Goal: Check status: Check status

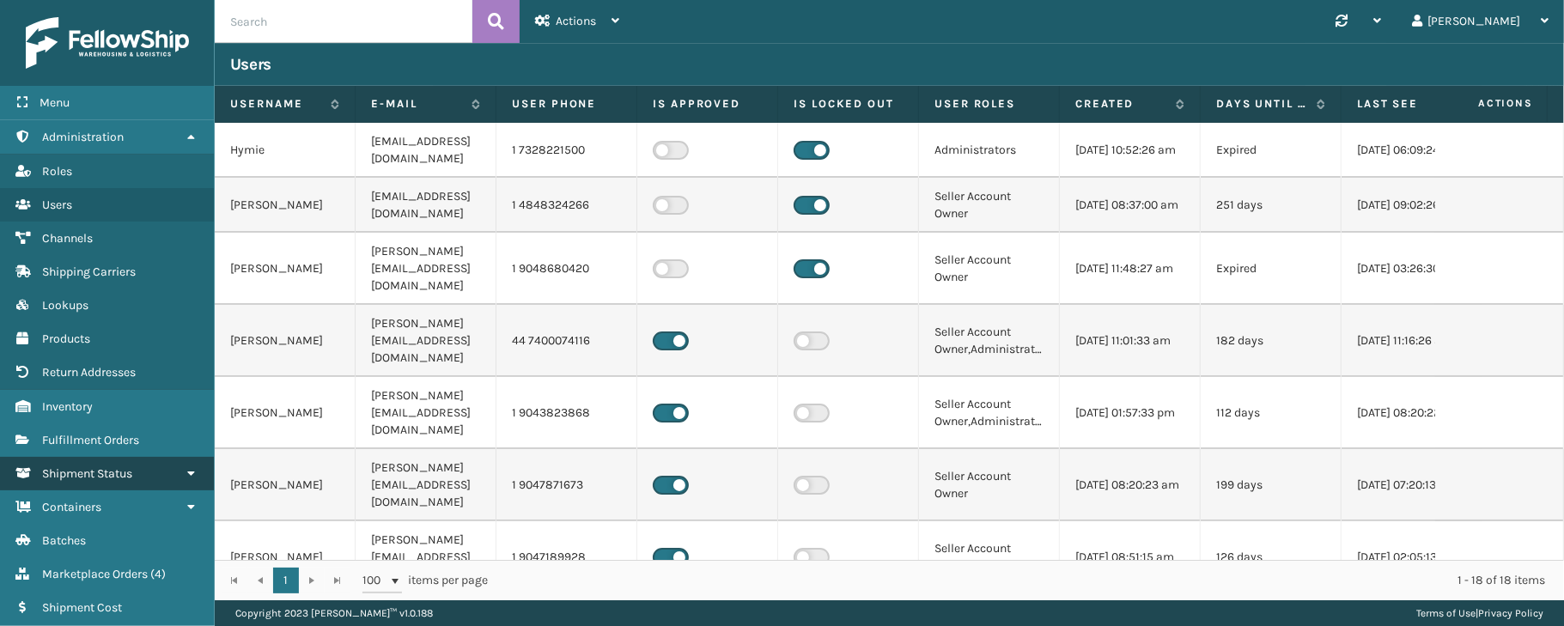
click at [139, 474] on link "Shipment Status" at bounding box center [107, 473] width 214 height 33
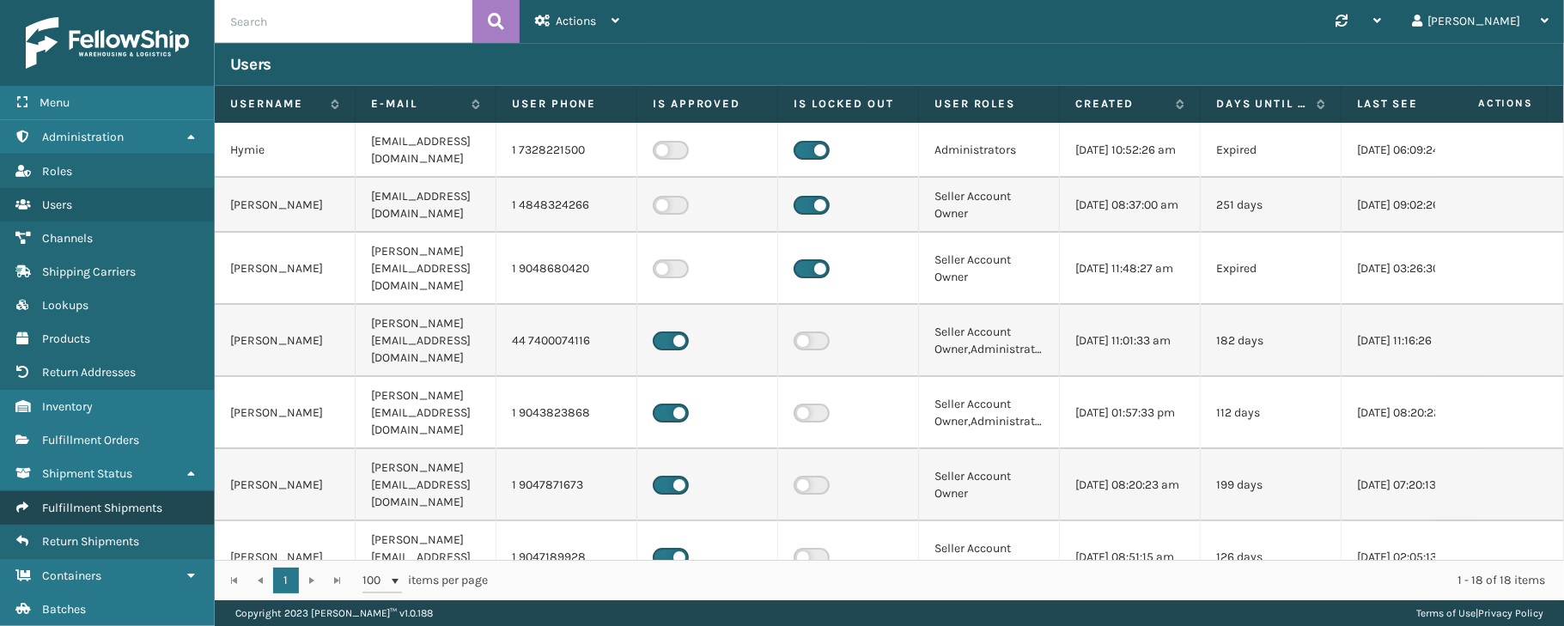
click at [124, 509] on span "Fulfillment Shipments" at bounding box center [102, 508] width 120 height 15
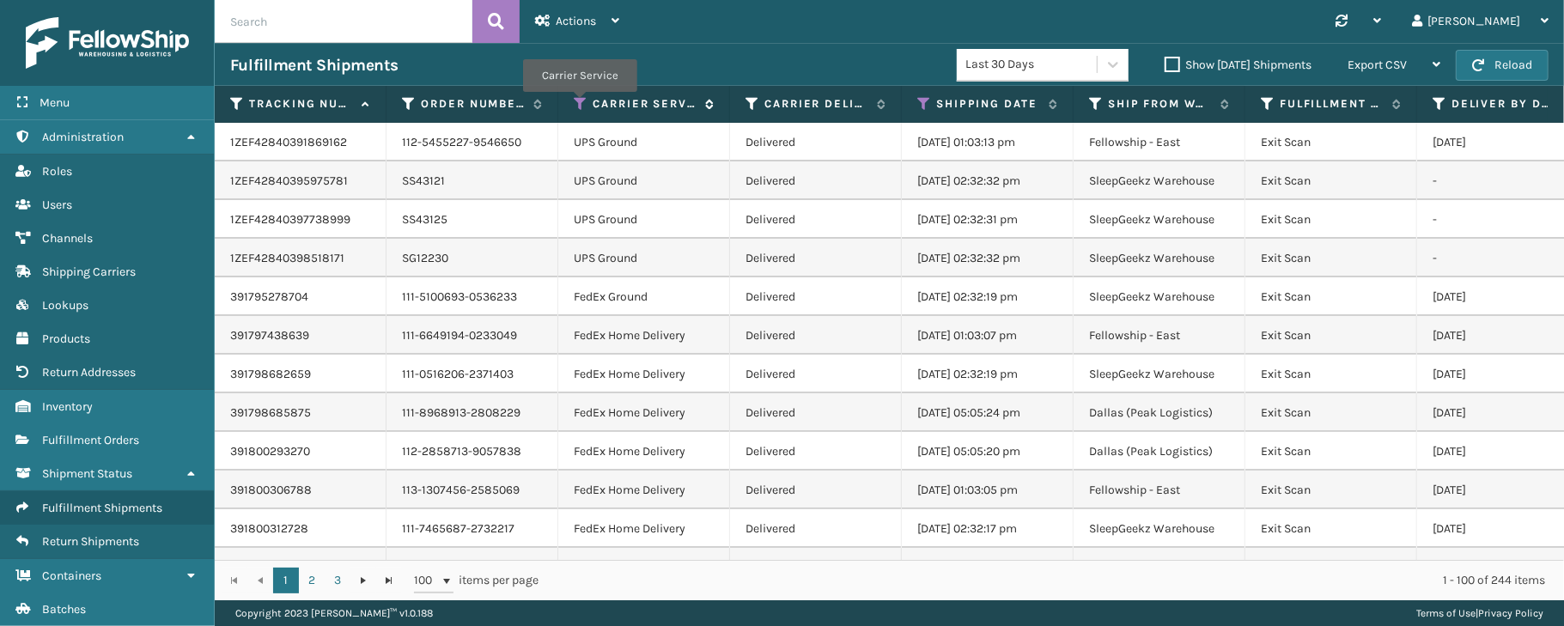
click at [579, 105] on icon at bounding box center [581, 103] width 14 height 15
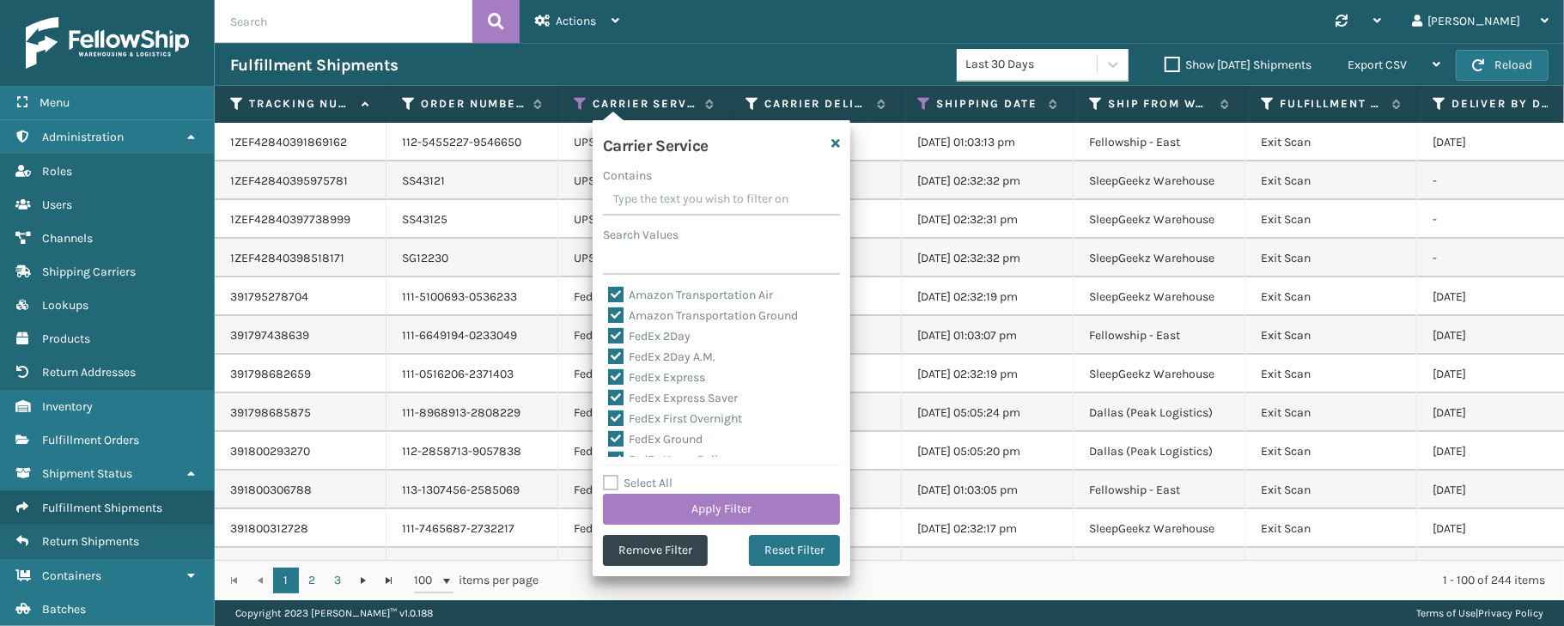
click at [1025, 12] on div "Synchronise all channels [PERSON_NAME] Log Out" at bounding box center [1099, 21] width 929 height 43
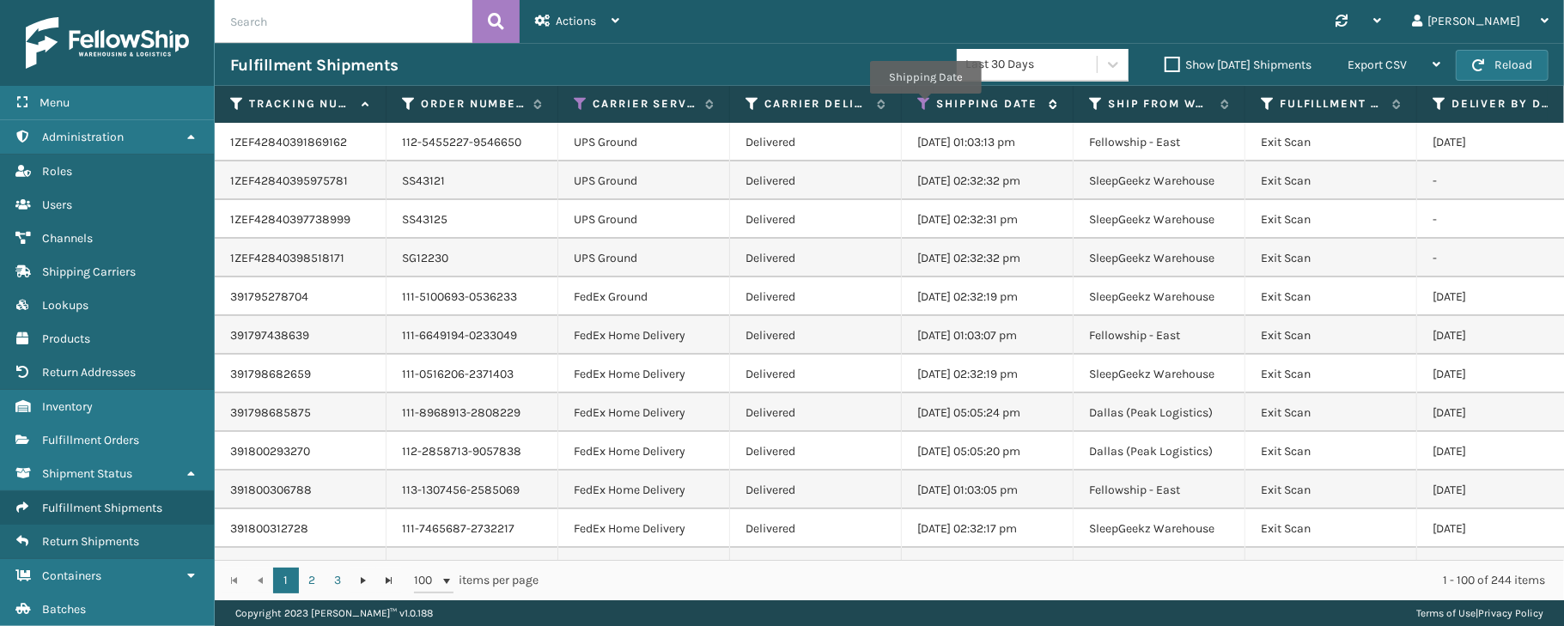
click at [925, 106] on icon at bounding box center [924, 103] width 14 height 15
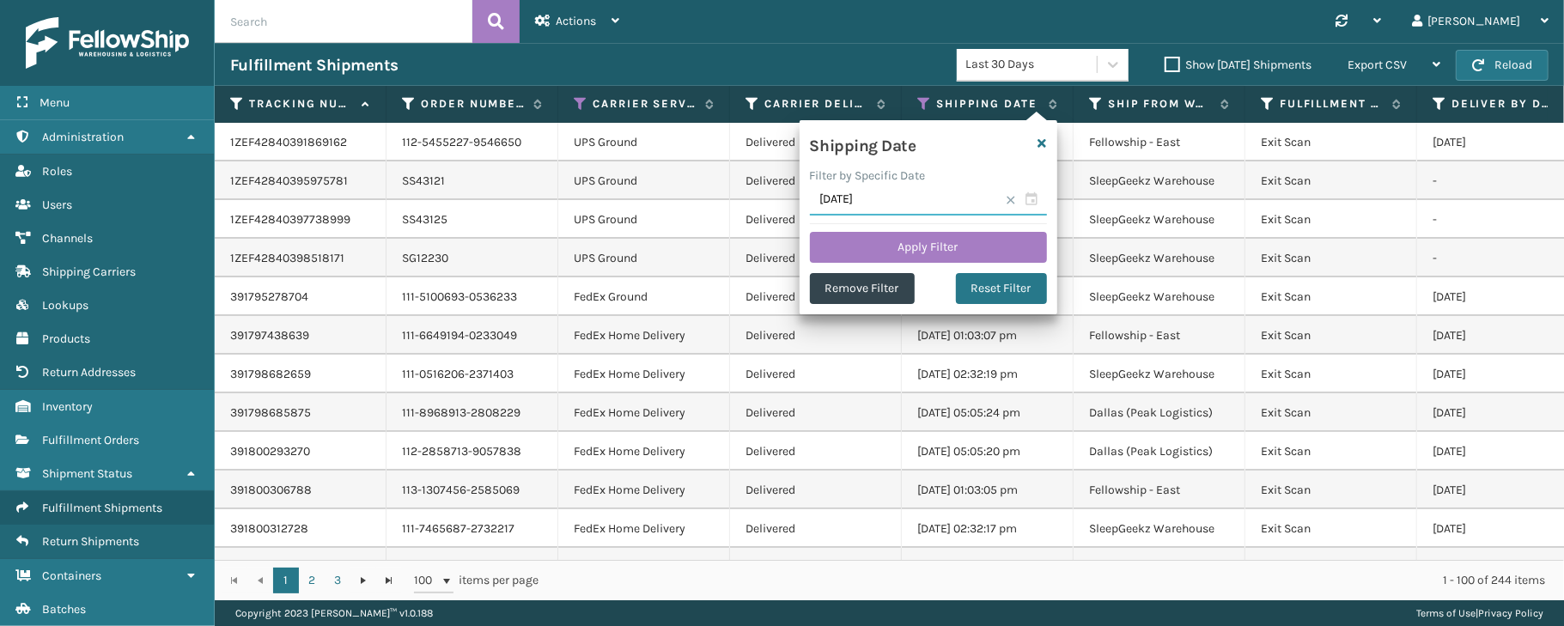
click at [1034, 200] on input "[DATE]" at bounding box center [928, 200] width 237 height 31
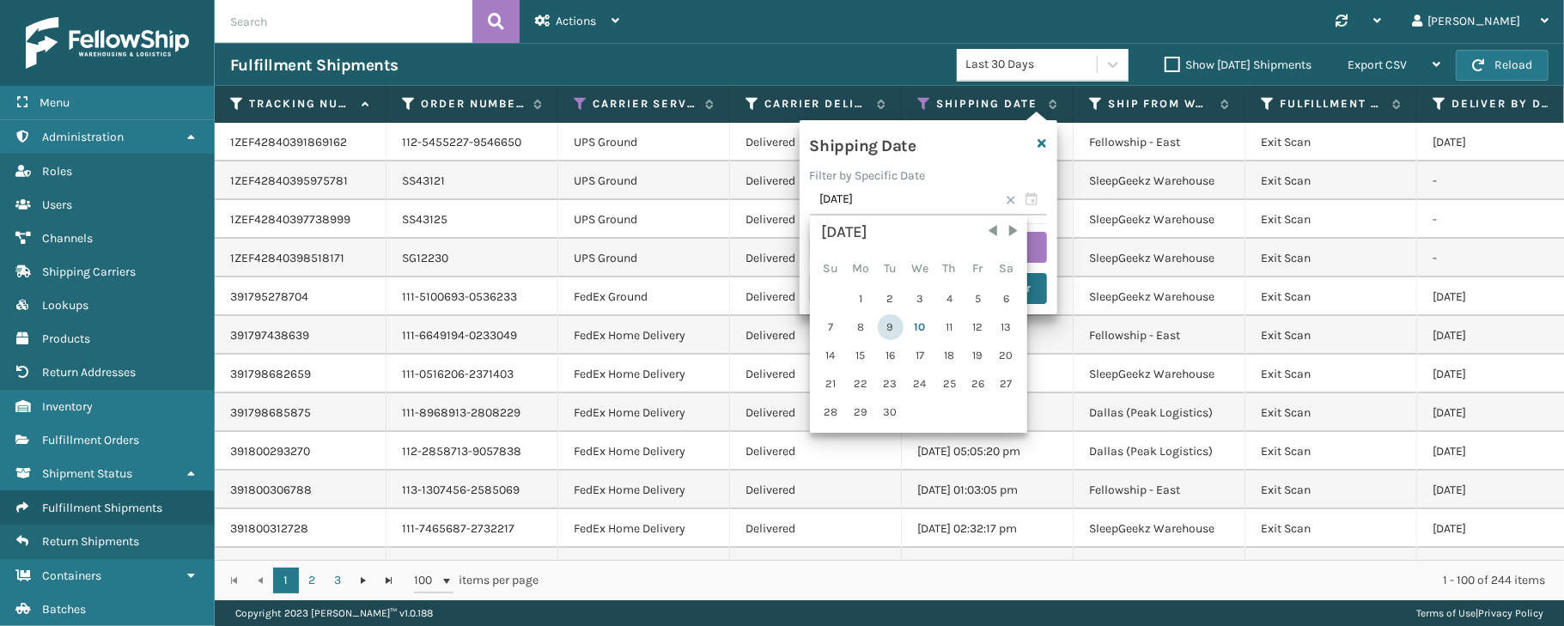
click at [896, 325] on div "9" at bounding box center [891, 327] width 26 height 26
type input "[DATE]"
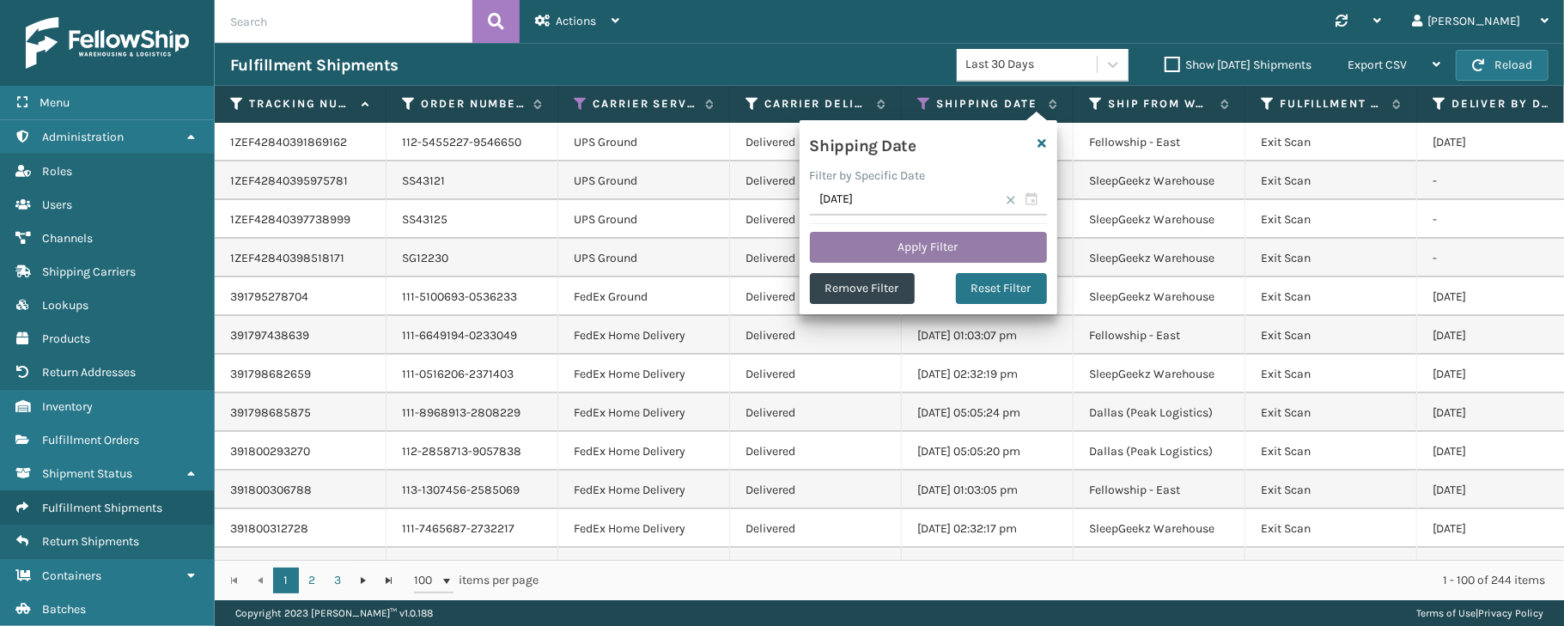
click at [932, 242] on button "Apply Filter" at bounding box center [928, 247] width 237 height 31
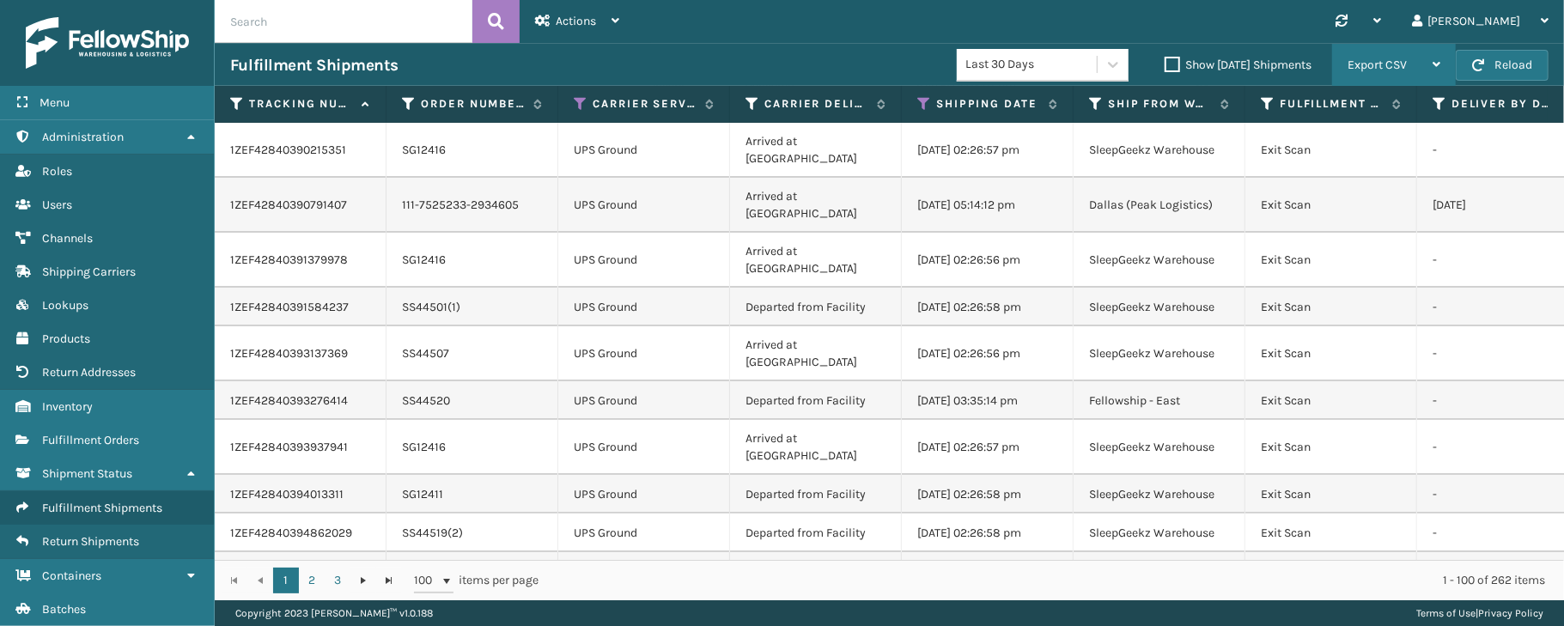
click at [1381, 52] on div "Export CSV" at bounding box center [1393, 65] width 93 height 43
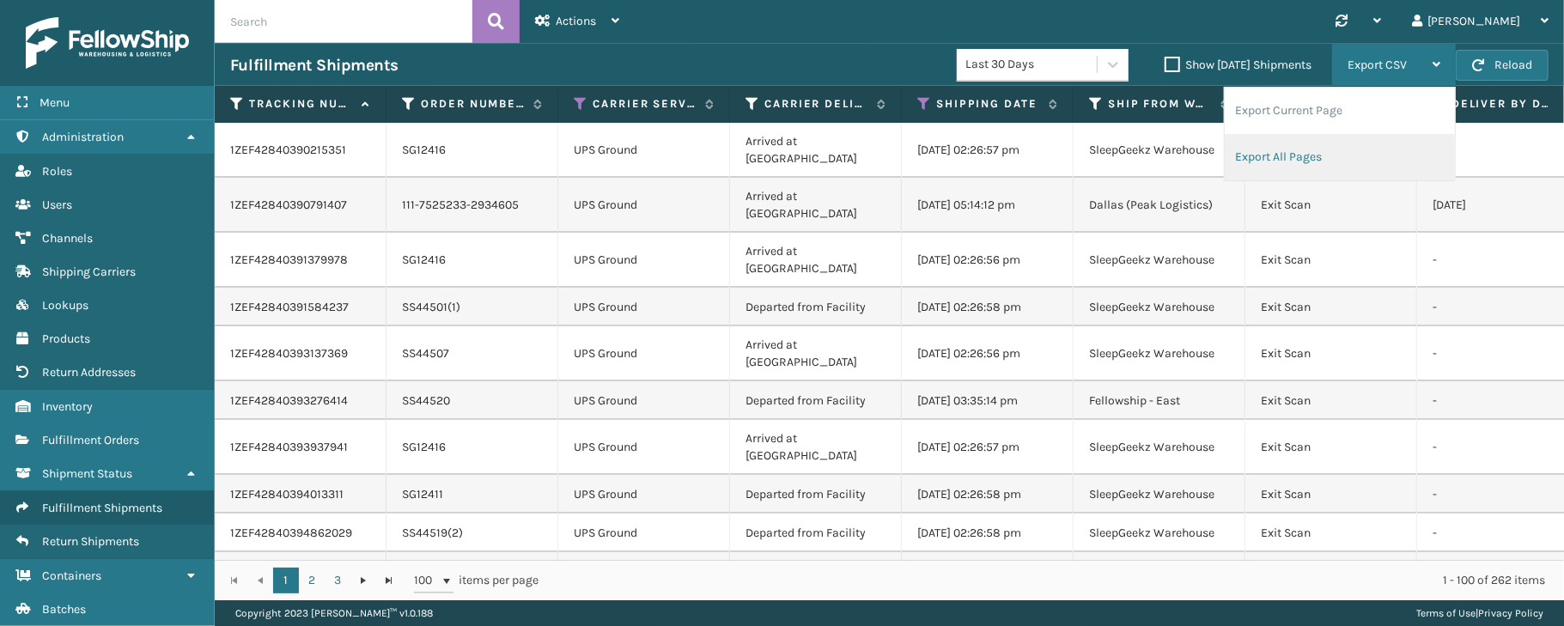
click at [1276, 153] on li "Export All Pages" at bounding box center [1339, 157] width 230 height 46
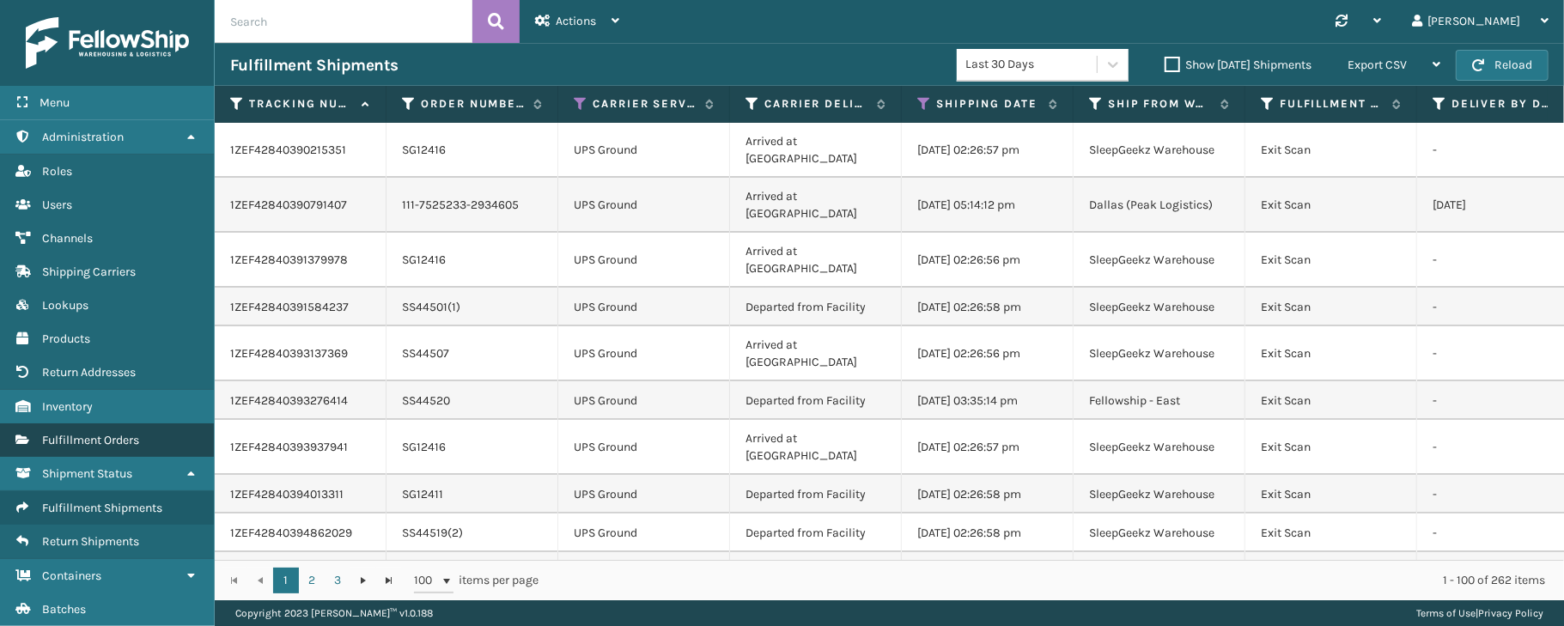
click at [112, 447] on span "Fulfillment Orders" at bounding box center [90, 440] width 97 height 15
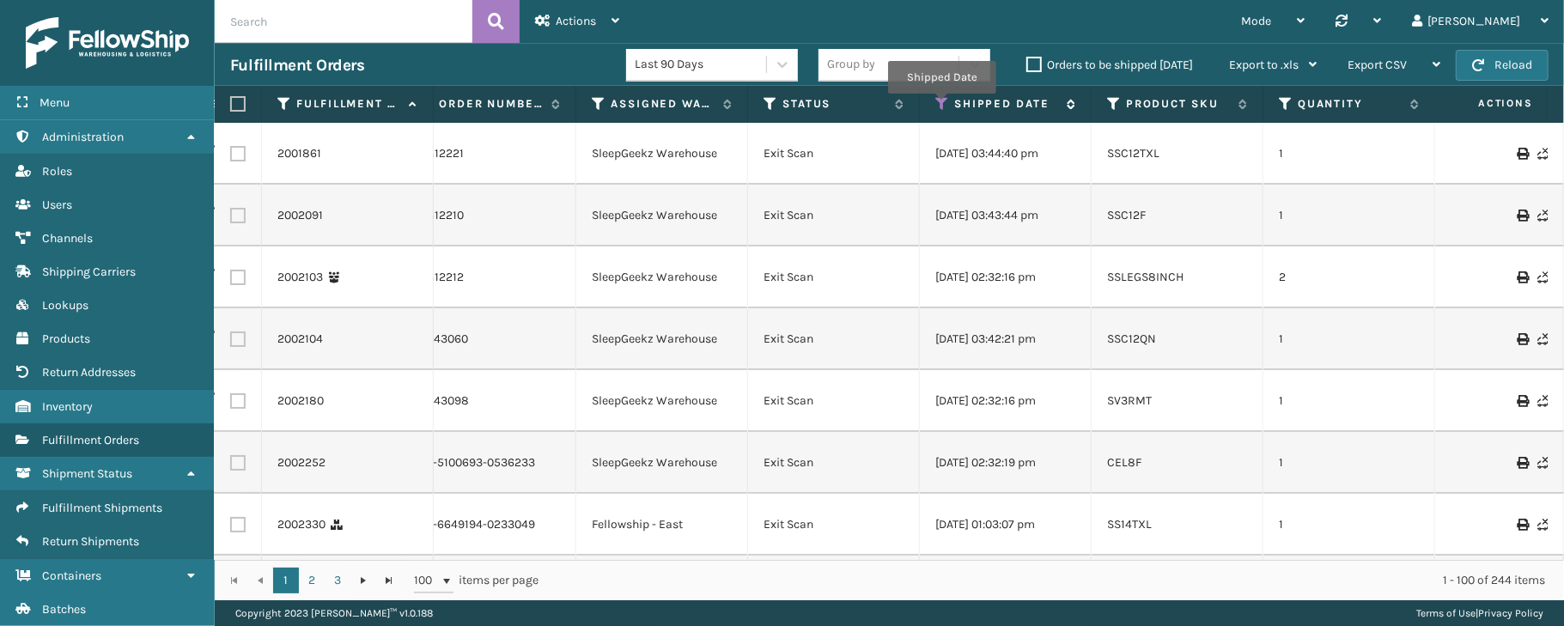
click at [941, 106] on icon at bounding box center [942, 103] width 14 height 15
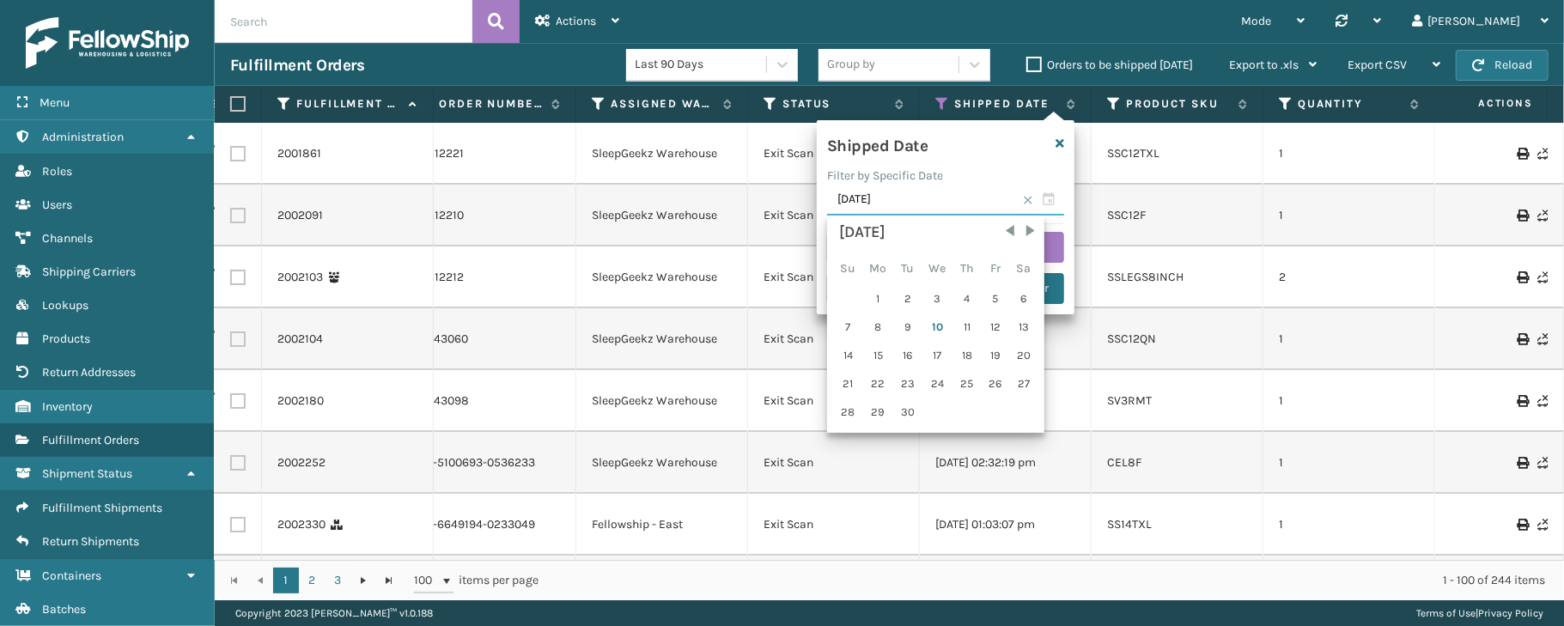
click at [1059, 210] on input "[DATE]" at bounding box center [945, 200] width 237 height 31
click at [905, 330] on div "9" at bounding box center [908, 327] width 26 height 26
type input "[DATE]"
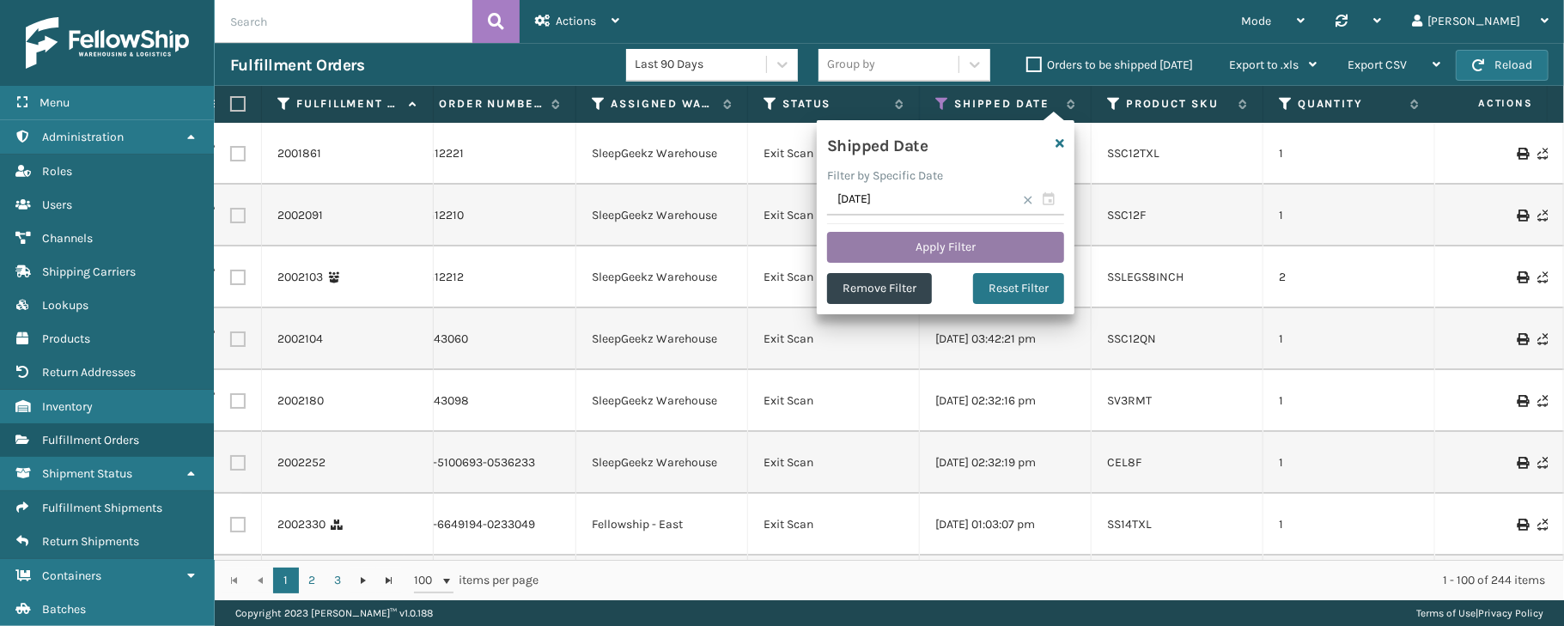
click at [932, 240] on button "Apply Filter" at bounding box center [945, 247] width 237 height 31
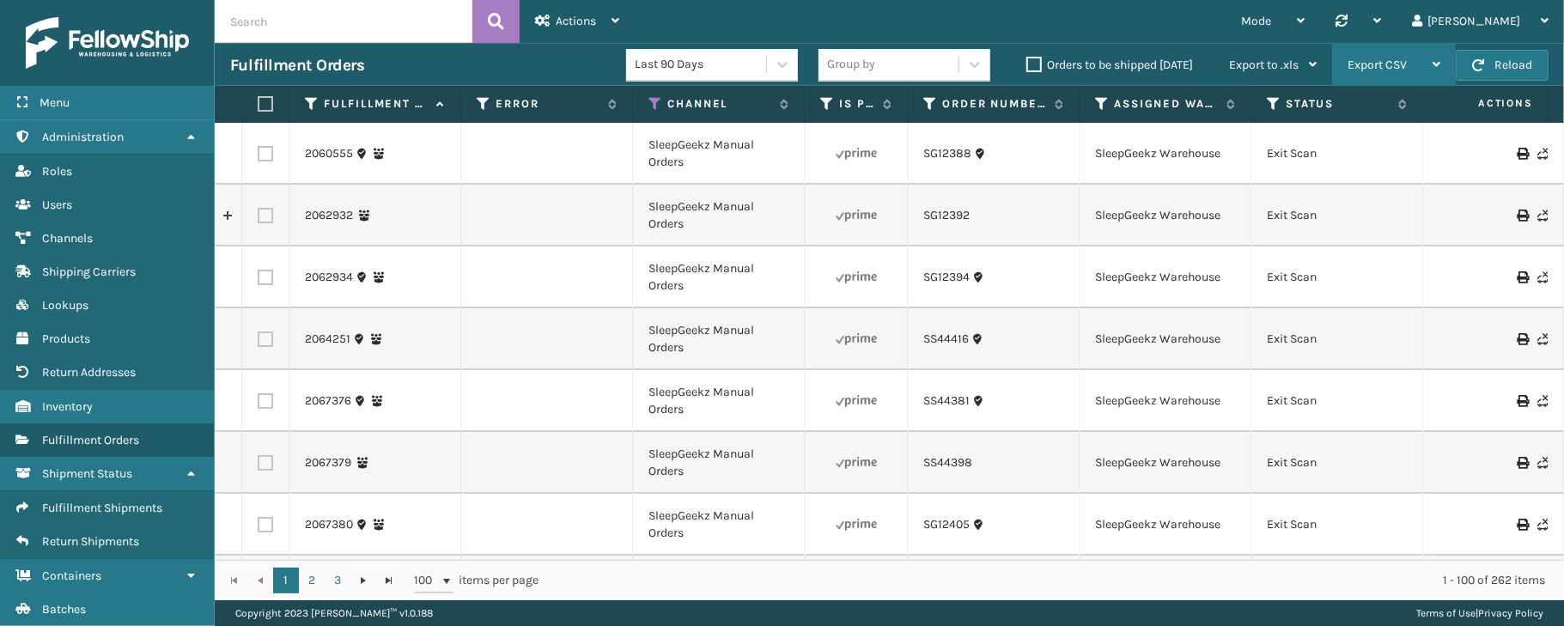
click at [1379, 62] on span "Export CSV" at bounding box center [1376, 65] width 59 height 15
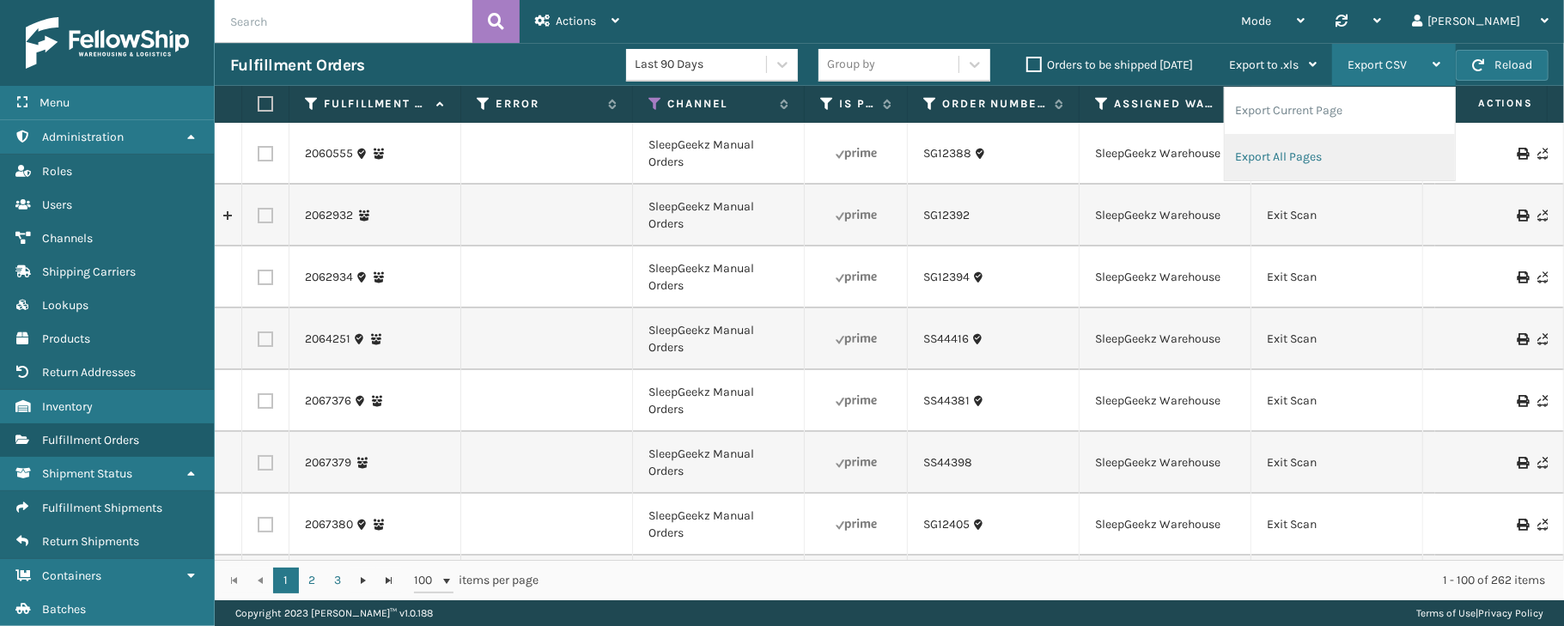
click at [1298, 167] on li "Export All Pages" at bounding box center [1339, 157] width 230 height 46
